Goal: Check status: Check status

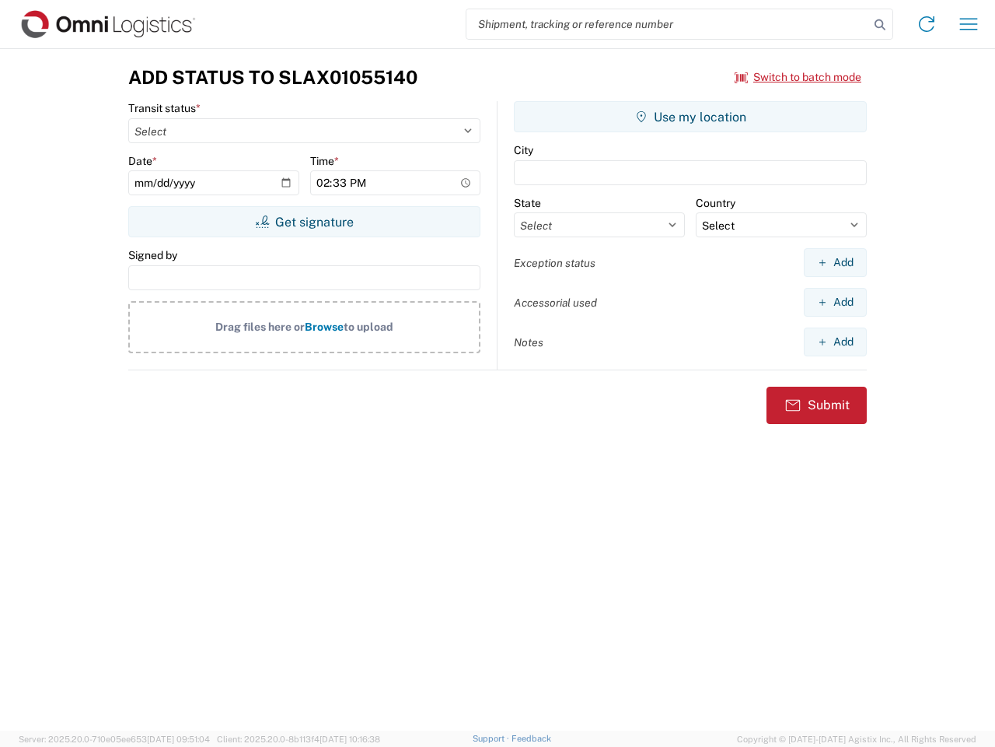
click at [668, 24] on input "search" at bounding box center [668, 24] width 403 height 30
click at [880, 25] on icon at bounding box center [880, 25] width 22 height 22
click at [927, 24] on icon at bounding box center [927, 24] width 25 height 25
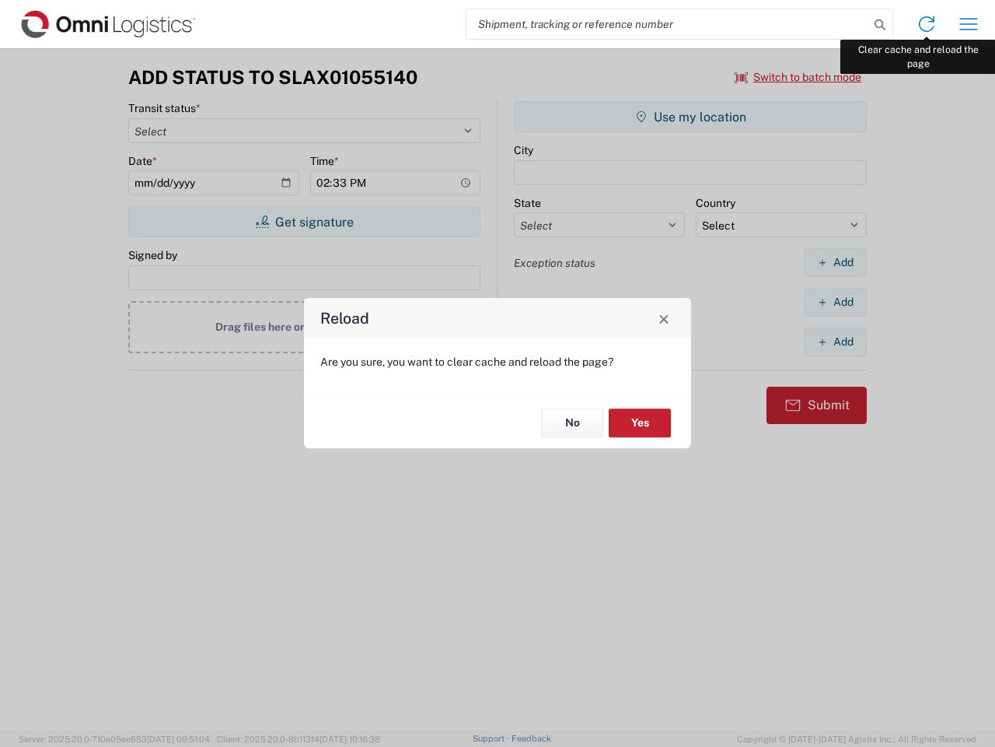
click at [969, 24] on div "Reload Are you sure, you want to clear cache and reload the page? No Yes" at bounding box center [497, 373] width 995 height 747
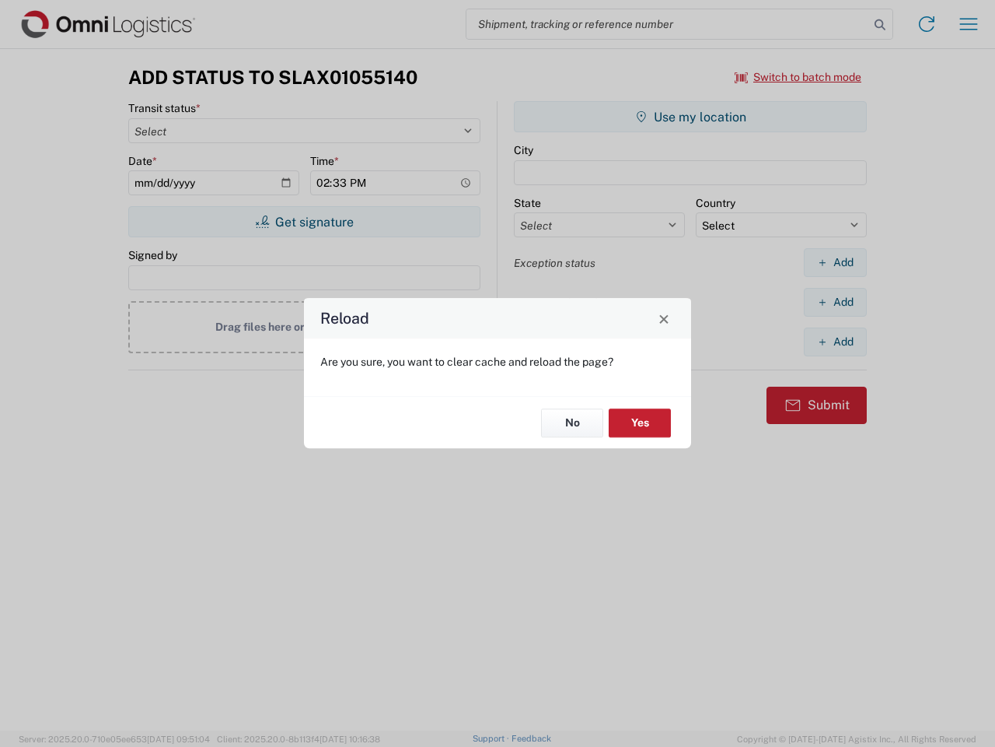
click at [799, 77] on div "Reload Are you sure, you want to clear cache and reload the page? No Yes" at bounding box center [497, 373] width 995 height 747
click at [304, 222] on div "Reload Are you sure, you want to clear cache and reload the page? No Yes" at bounding box center [497, 373] width 995 height 747
click at [691, 117] on div "Reload Are you sure, you want to clear cache and reload the page? No Yes" at bounding box center [497, 373] width 995 height 747
click at [835, 262] on div "Reload Are you sure, you want to clear cache and reload the page? No Yes" at bounding box center [497, 373] width 995 height 747
click at [835, 302] on div "Reload Are you sure, you want to clear cache and reload the page? No Yes" at bounding box center [497, 373] width 995 height 747
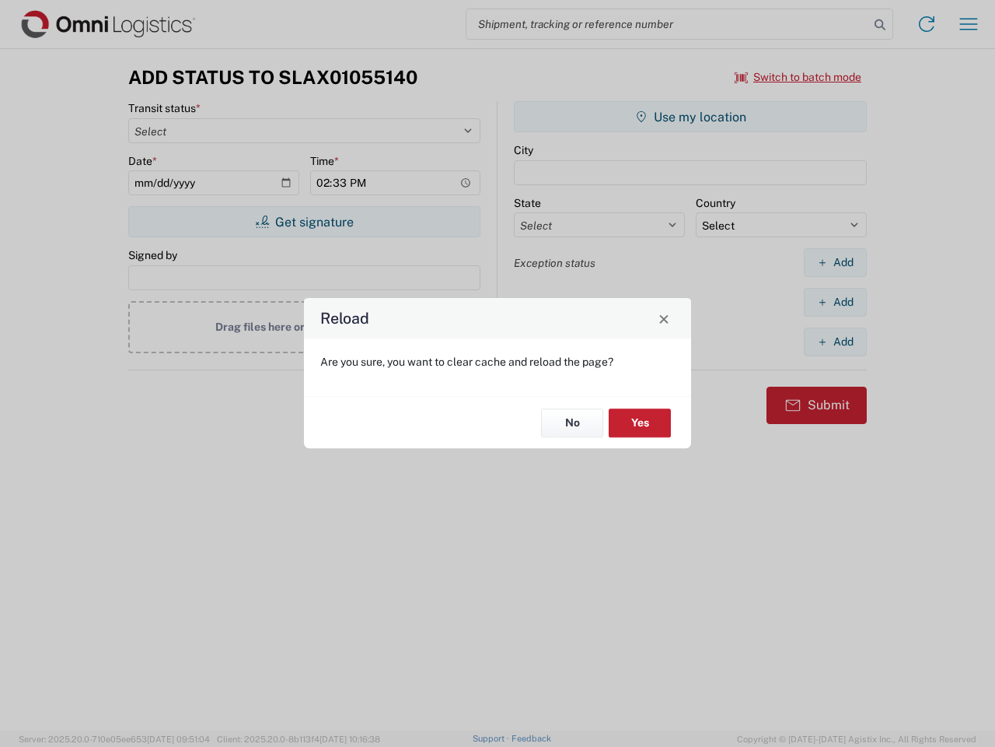
click at [835, 341] on div "Reload Are you sure, you want to clear cache and reload the page? No Yes" at bounding box center [497, 373] width 995 height 747
